Goal: Contribute content

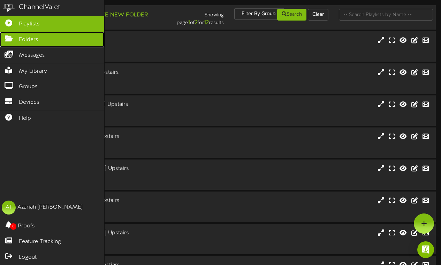
click at [8, 39] on icon at bounding box center [8, 37] width 17 height 5
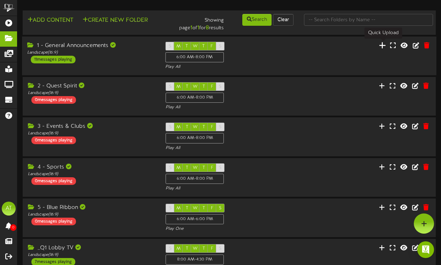
click at [382, 45] on icon at bounding box center [382, 45] width 7 height 8
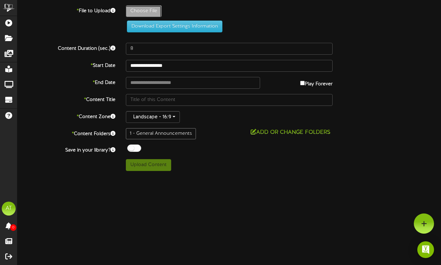
type input "**********"
type input "HairstylingClub2"
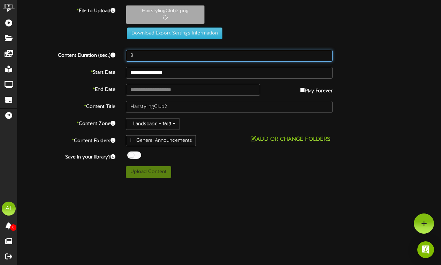
click at [141, 56] on input "8" at bounding box center [229, 56] width 207 height 12
type input "10"
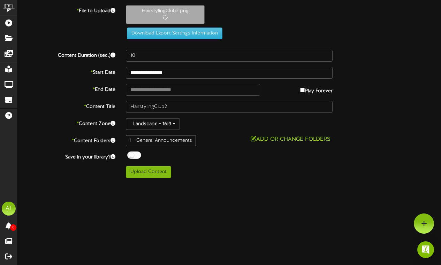
click at [216, 183] on html "Got it ChannelValet Playlists Folders Messages My Library Groups Devices Help A…" at bounding box center [220, 91] width 441 height 183
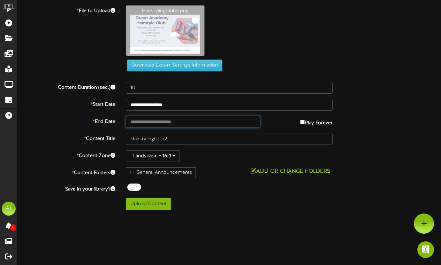
click at [160, 122] on input "text" at bounding box center [193, 122] width 134 height 12
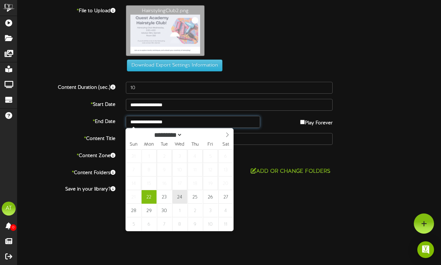
type input "**********"
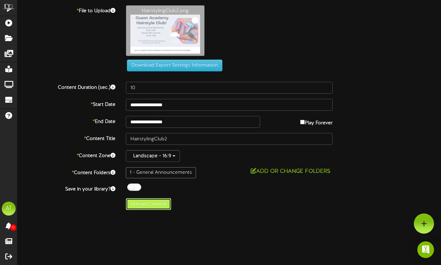
click at [152, 206] on button "Upload Content" at bounding box center [148, 204] width 45 height 12
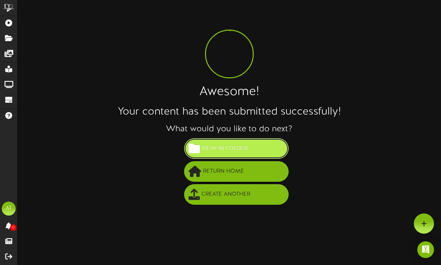
click at [232, 158] on button "View in Folder" at bounding box center [236, 148] width 105 height 21
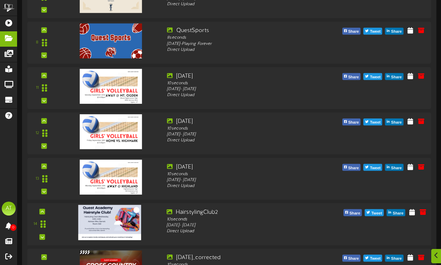
scroll to position [336, 0]
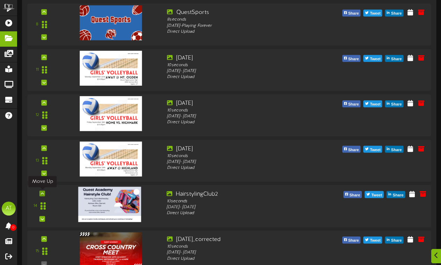
click at [44, 193] on div at bounding box center [42, 194] width 6 height 6
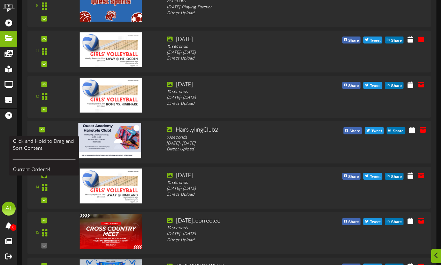
scroll to position [355, 0]
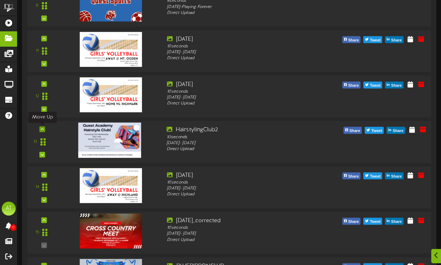
click at [42, 129] on icon at bounding box center [42, 129] width 3 height 3
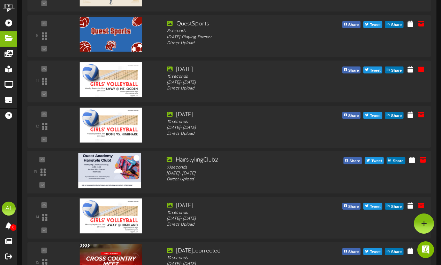
scroll to position [325, 0]
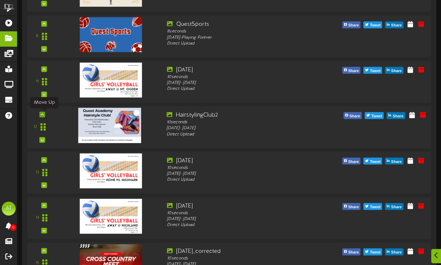
click at [43, 114] on icon at bounding box center [42, 114] width 3 height 3
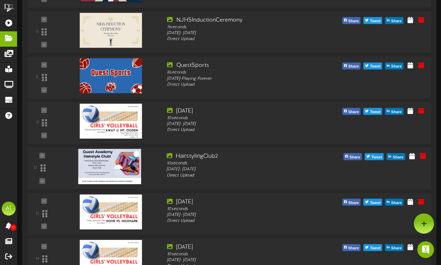
scroll to position [283, 0]
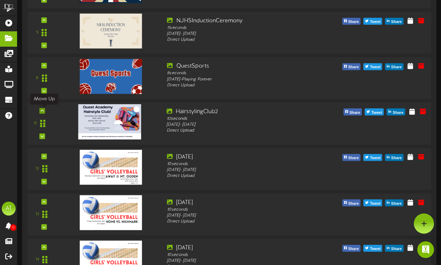
click at [42, 111] on icon at bounding box center [42, 110] width 3 height 3
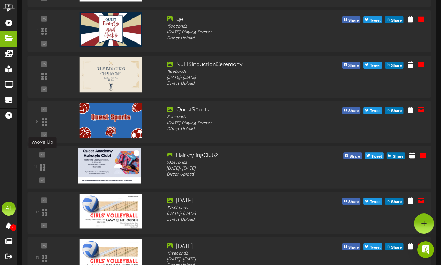
scroll to position [238, 0]
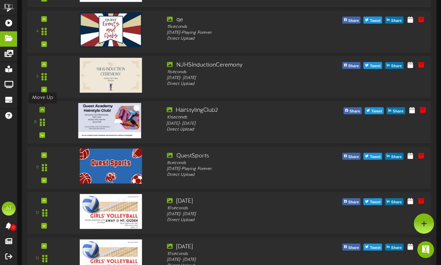
click at [42, 109] on icon at bounding box center [42, 109] width 3 height 3
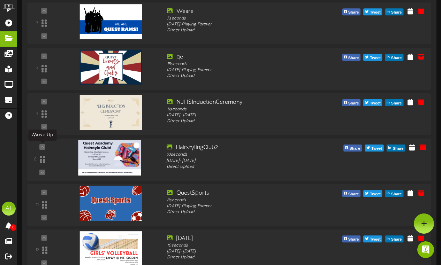
scroll to position [201, 0]
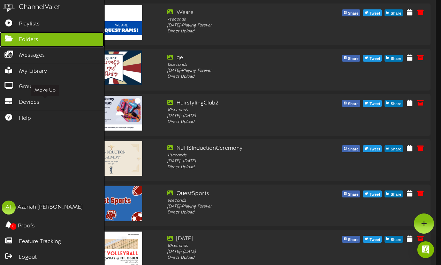
click at [9, 40] on icon at bounding box center [8, 37] width 17 height 5
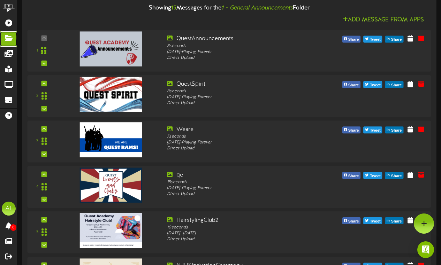
scroll to position [0, 0]
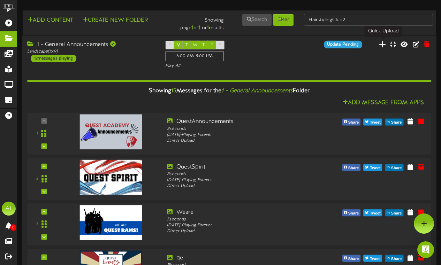
click at [382, 45] on icon at bounding box center [382, 44] width 7 height 8
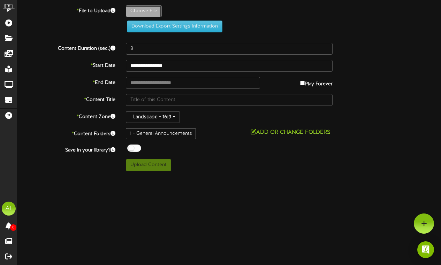
type input "**********"
type input "HorrorHost1"
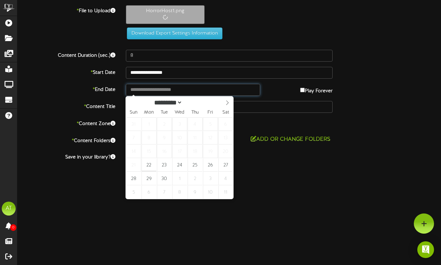
click at [152, 91] on input "text" at bounding box center [193, 90] width 134 height 12
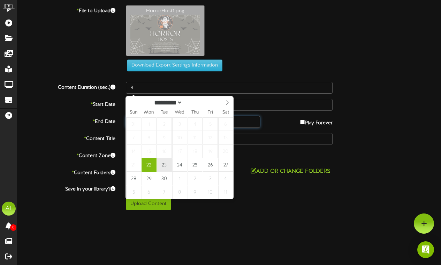
type input "**********"
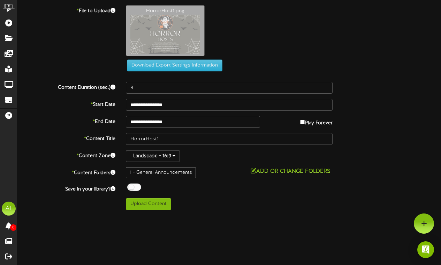
click at [223, 194] on div "**********" at bounding box center [229, 107] width 424 height 205
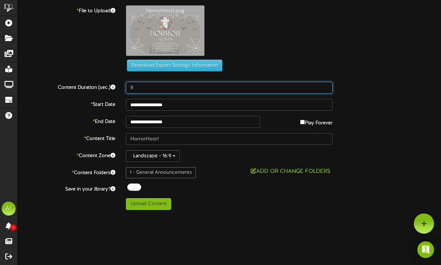
click at [146, 90] on input "8" at bounding box center [229, 88] width 207 height 12
type input "11"
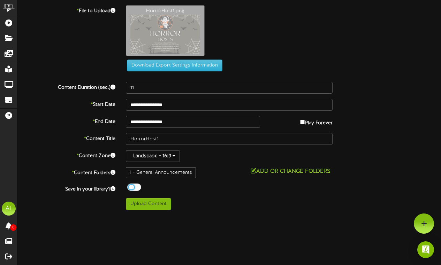
click at [197, 190] on div "Off On" at bounding box center [229, 188] width 207 height 9
click at [157, 201] on button "Upload Content" at bounding box center [148, 204] width 45 height 12
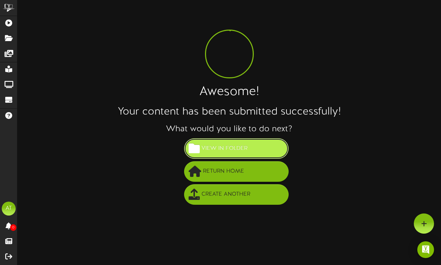
click at [218, 153] on span "View in Folder" at bounding box center [225, 149] width 50 height 12
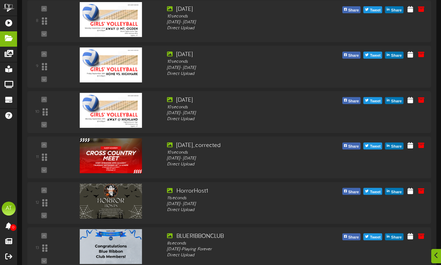
scroll to position [437, 0]
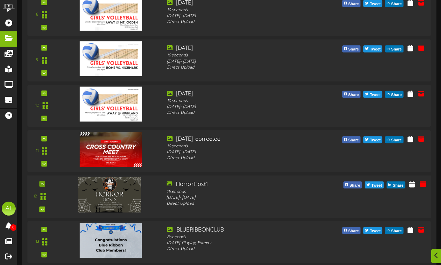
click at [42, 182] on icon at bounding box center [42, 183] width 3 height 3
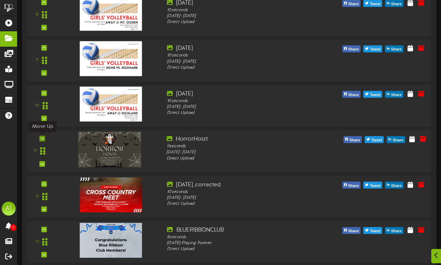
click at [43, 138] on icon at bounding box center [42, 138] width 3 height 3
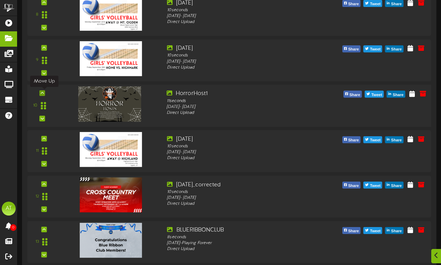
click at [44, 94] on icon at bounding box center [42, 92] width 3 height 3
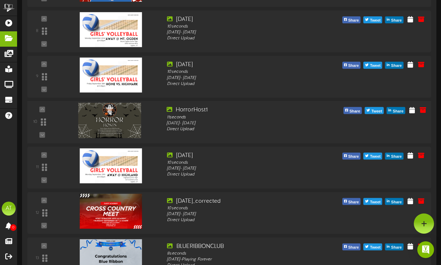
scroll to position [414, 0]
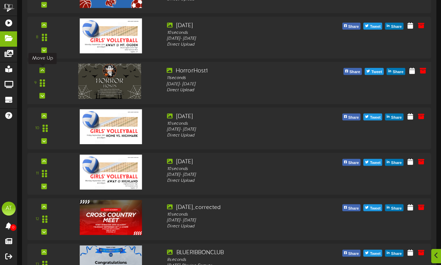
click at [43, 70] on icon at bounding box center [42, 70] width 3 height 3
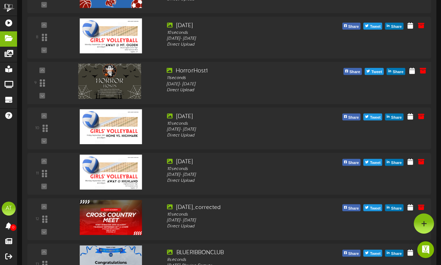
scroll to position [363, 0]
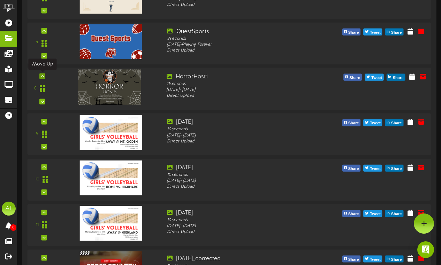
click at [43, 75] on icon at bounding box center [42, 75] width 3 height 3
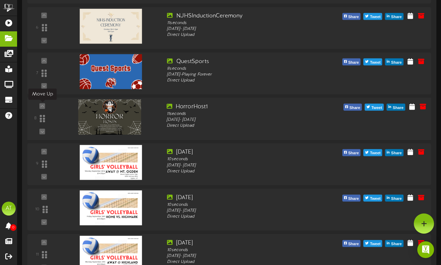
scroll to position [317, 0]
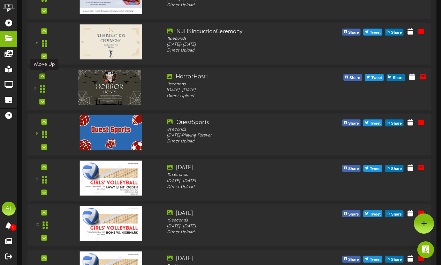
click at [44, 76] on div at bounding box center [42, 77] width 6 height 6
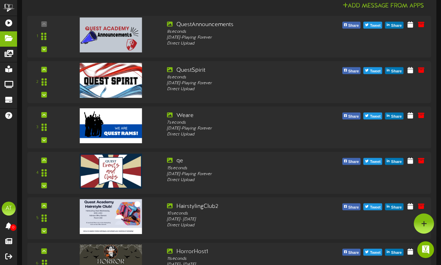
scroll to position [0, 0]
